Goal: Transaction & Acquisition: Purchase product/service

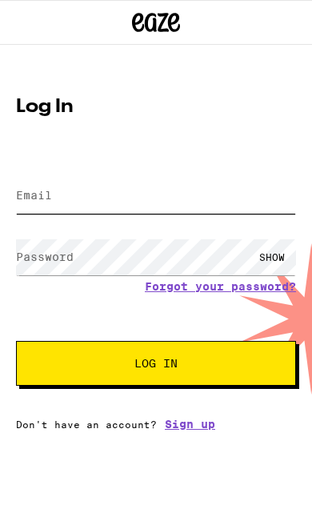
type input "[EMAIL_ADDRESS][DOMAIN_NAME]"
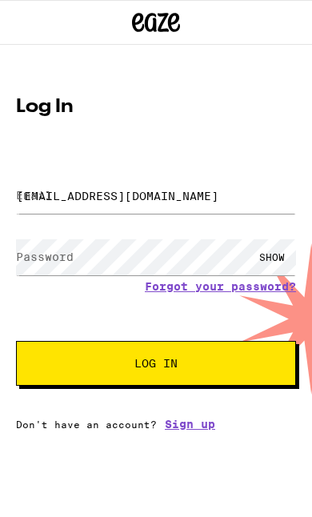
click at [156, 366] on button "Log In" at bounding box center [156, 363] width 280 height 45
